Goal: Navigation & Orientation: Understand site structure

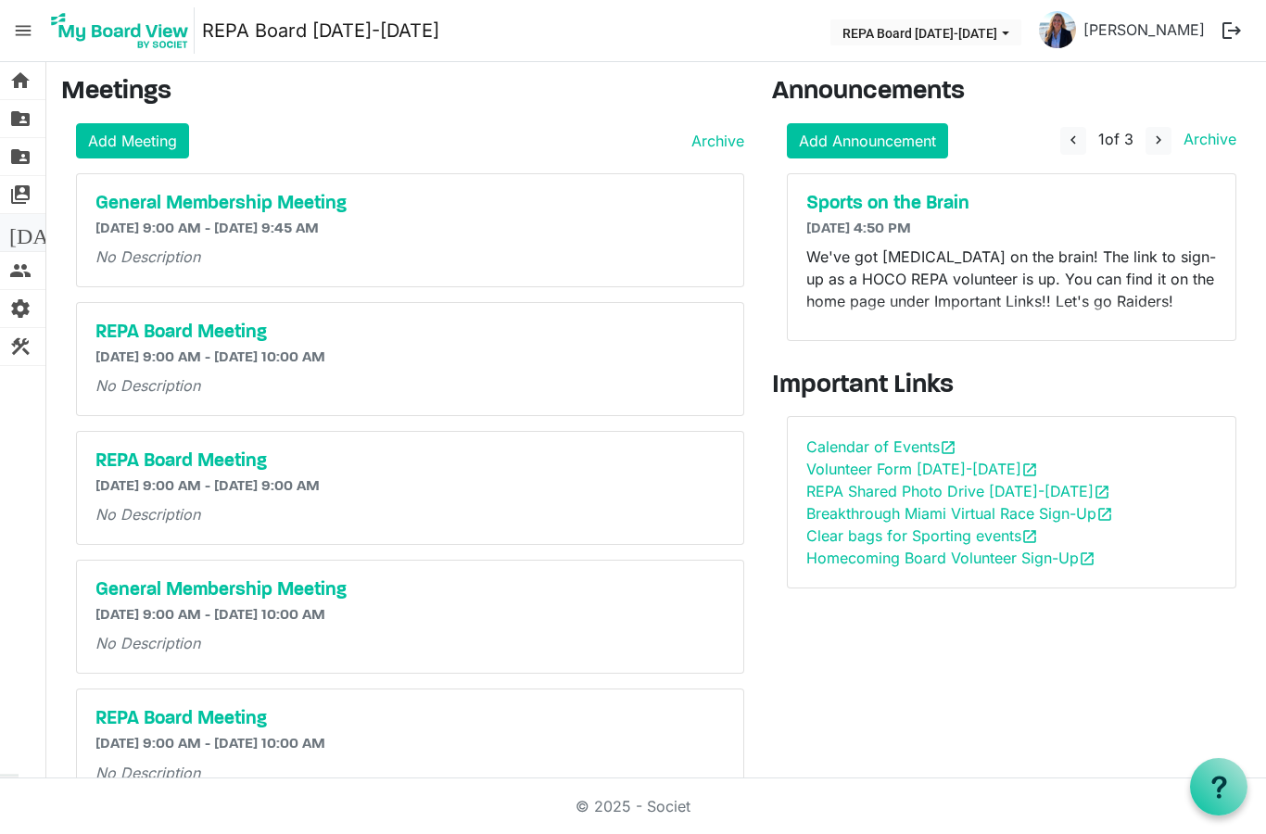
click at [19, 236] on span "[DATE]" at bounding box center [44, 232] width 71 height 37
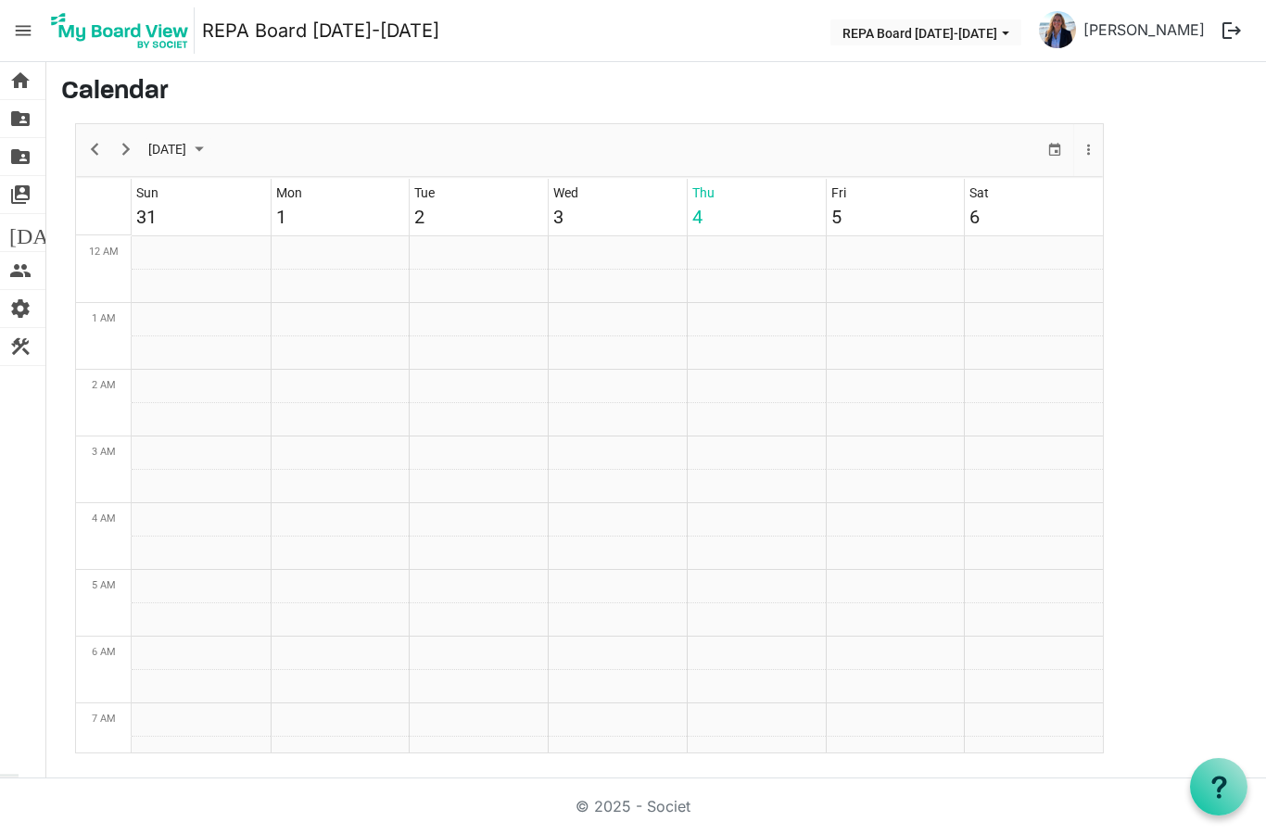
scroll to position [601, 0]
click at [23, 197] on span "switch_account" at bounding box center [20, 194] width 22 height 37
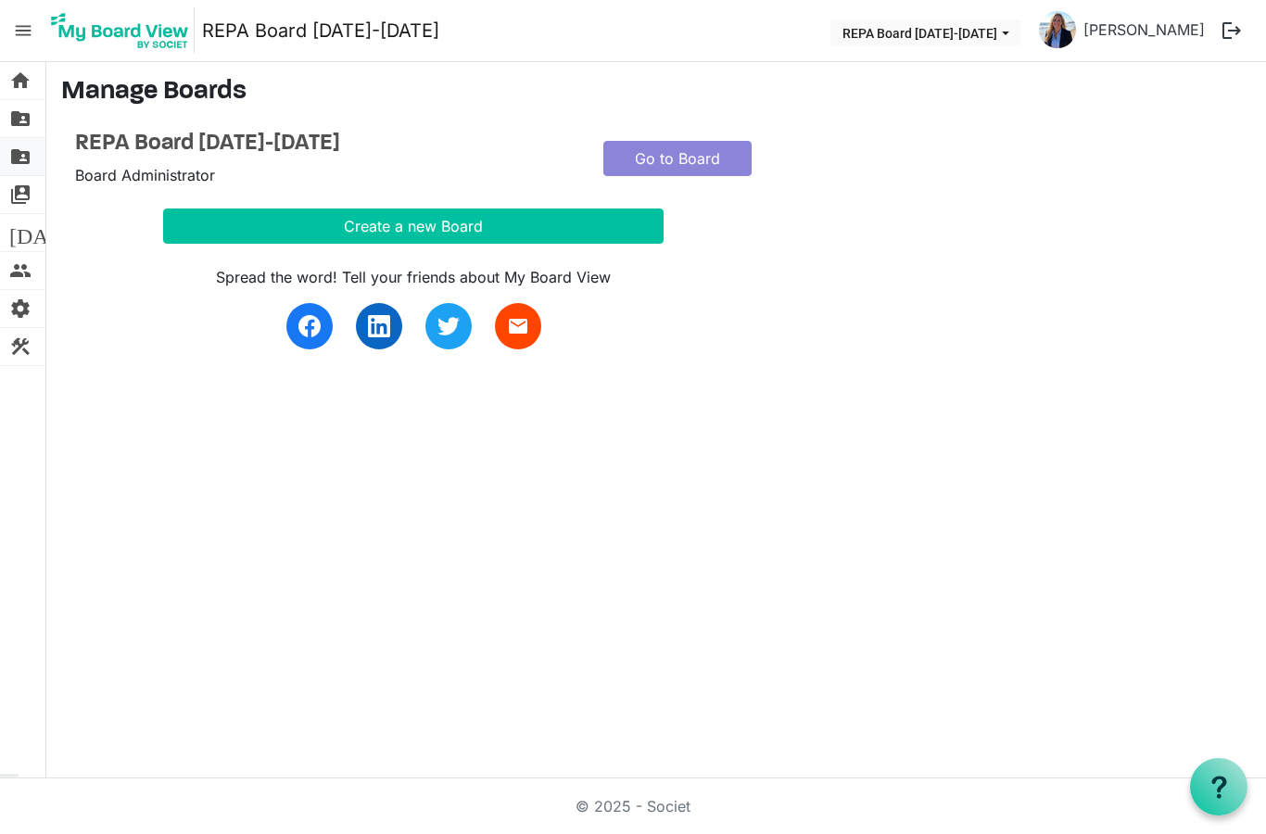
click at [30, 163] on span "folder_shared" at bounding box center [20, 156] width 22 height 37
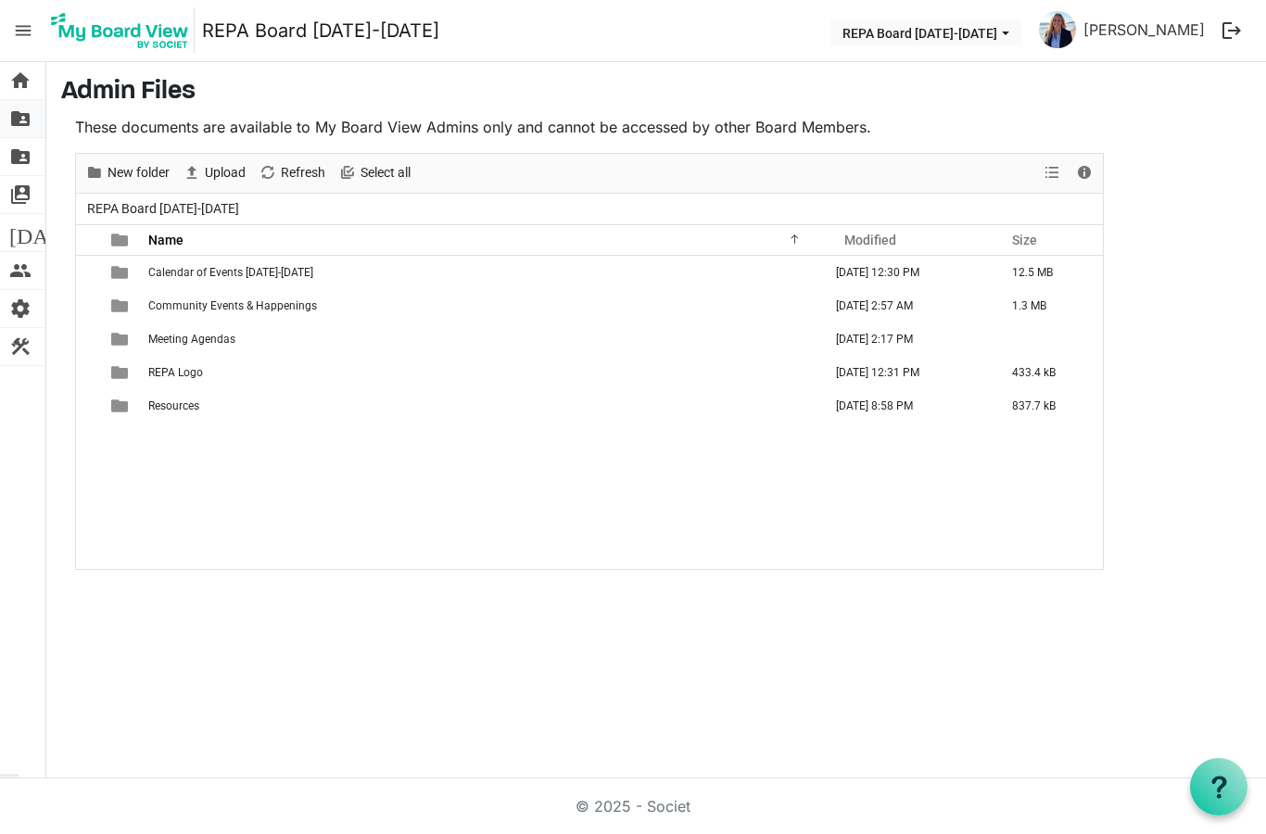
click at [12, 134] on span "folder_shared" at bounding box center [20, 118] width 22 height 37
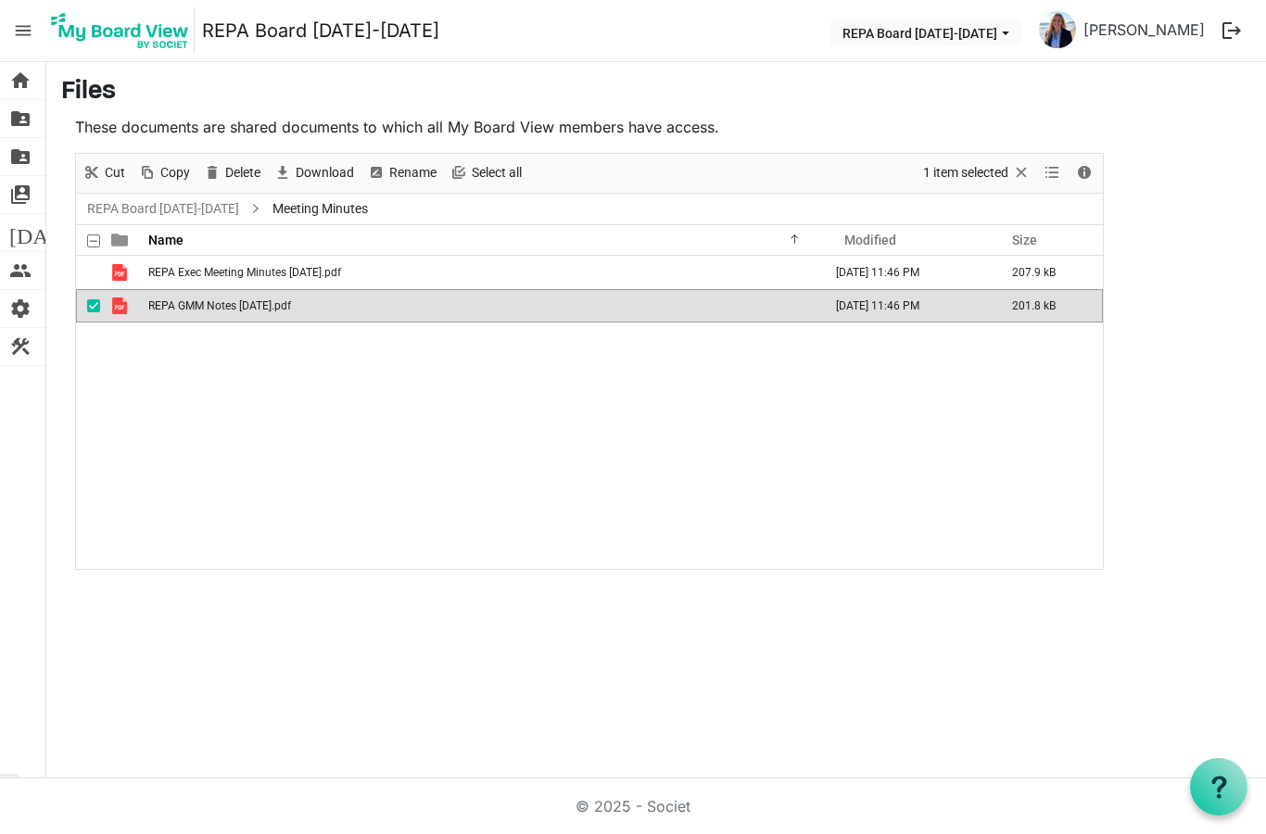
click at [565, 654] on div "home Home folder_shared Files folder_shared Admin Files switch_account Manage B…" at bounding box center [633, 420] width 1266 height 717
click at [31, 190] on span "switch_account" at bounding box center [20, 194] width 22 height 37
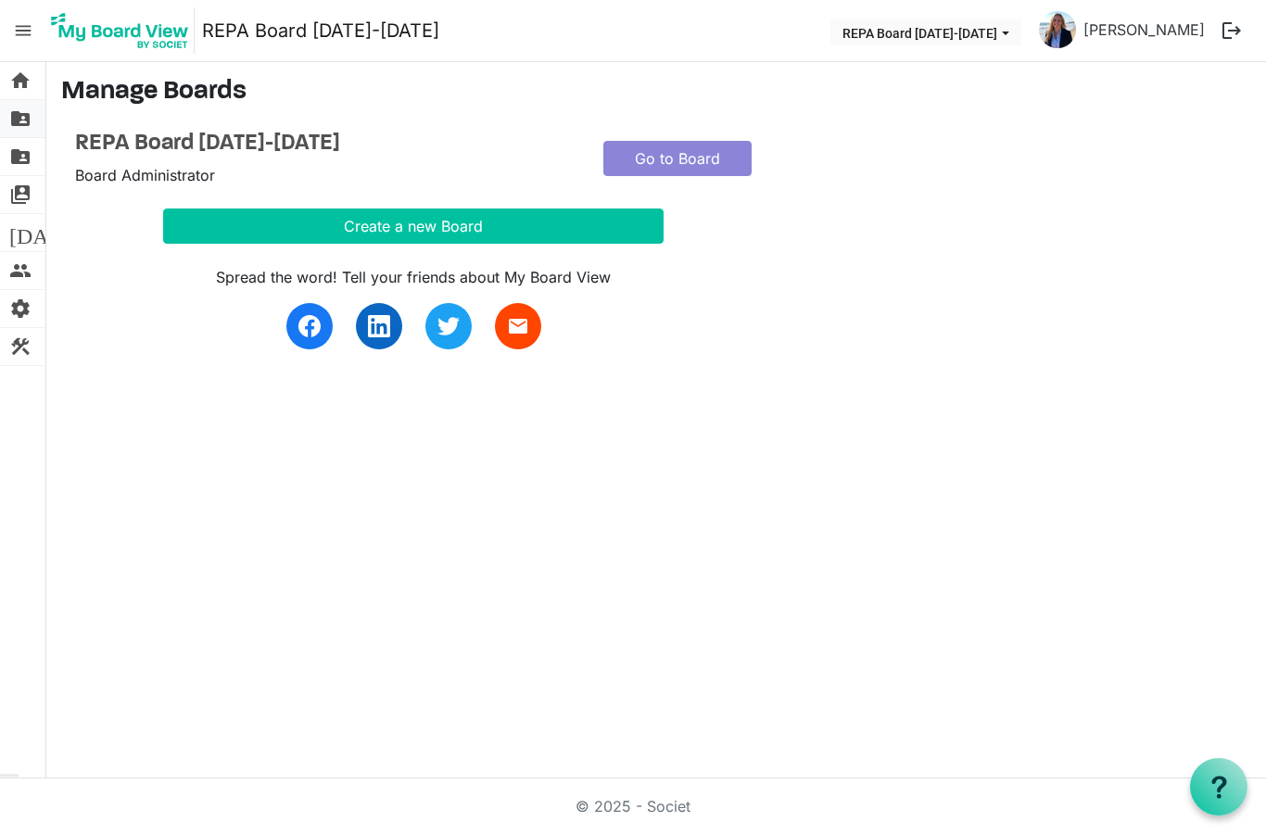
click at [29, 113] on span "folder_shared" at bounding box center [20, 118] width 22 height 37
